Goal: Information Seeking & Learning: Learn about a topic

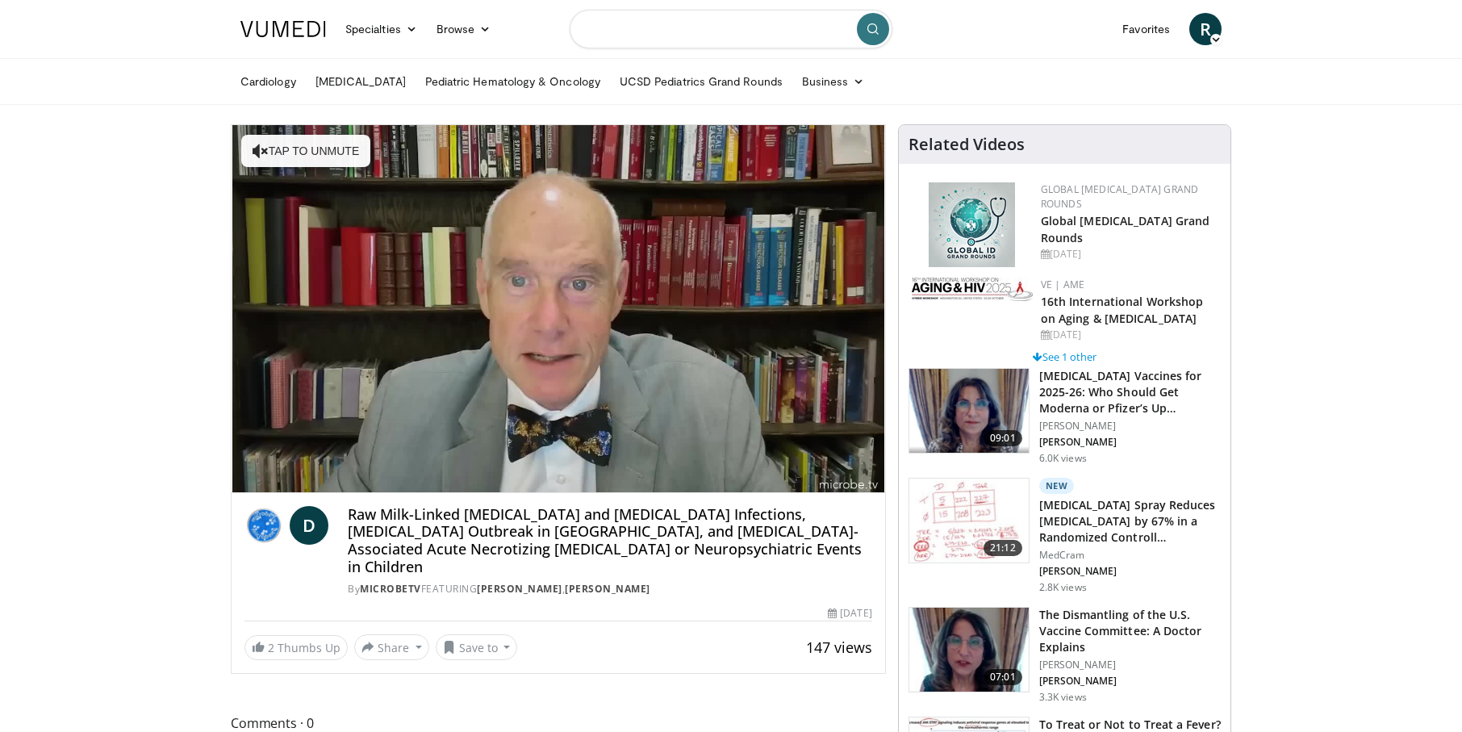
click at [625, 36] on input "Search topics, interventions" at bounding box center [730, 29] width 323 height 39
type input "**********"
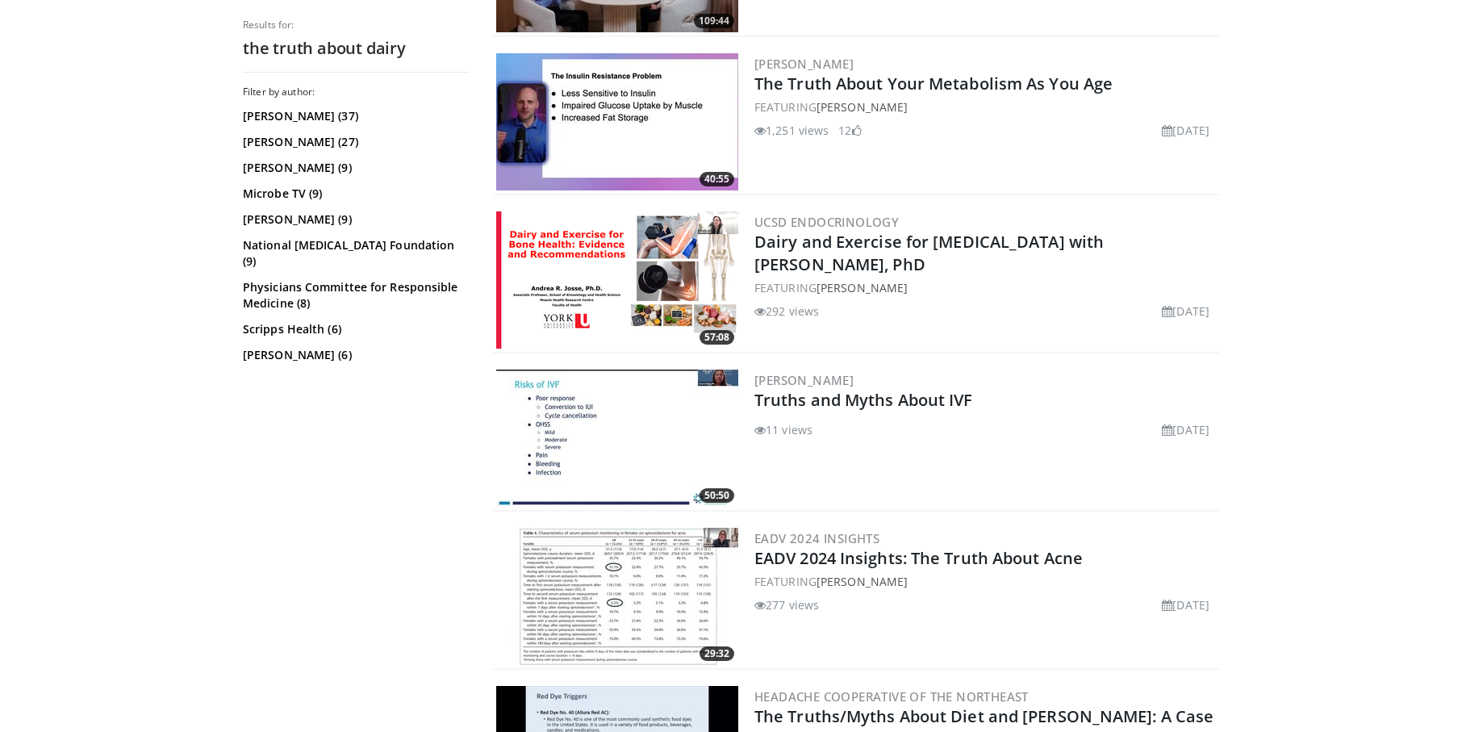
scroll to position [1129, 0]
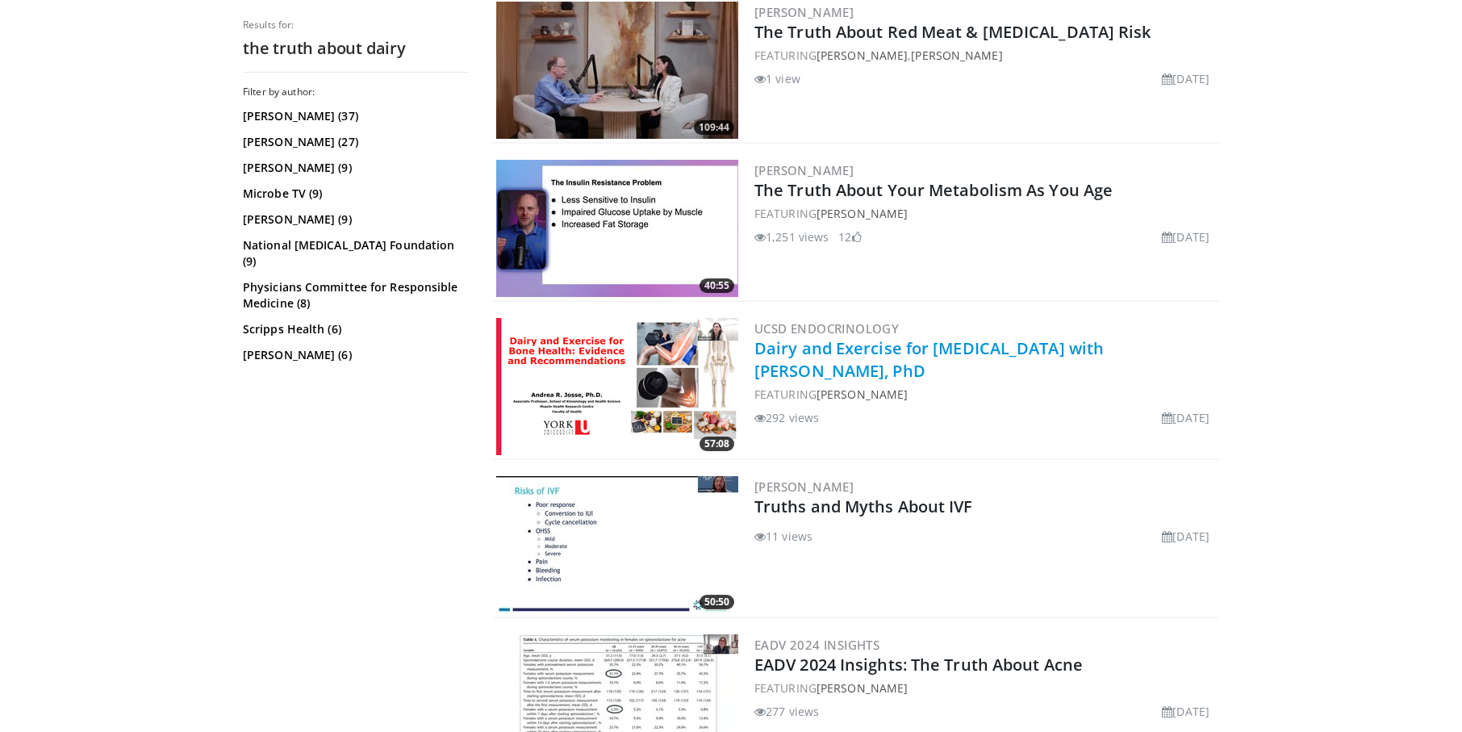
click at [954, 351] on link "Dairy and Exercise for [MEDICAL_DATA] with [PERSON_NAME], PhD" at bounding box center [928, 359] width 349 height 44
